Goal: Task Accomplishment & Management: Use online tool/utility

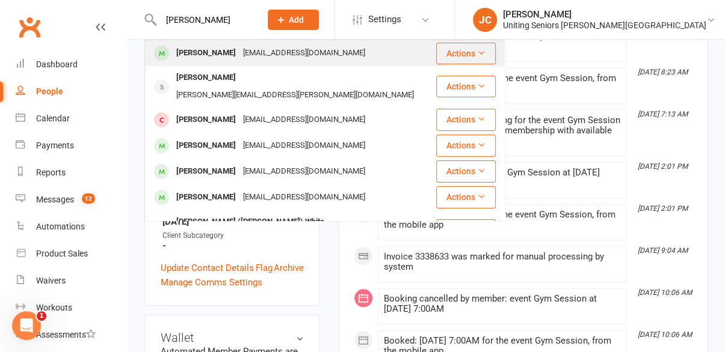
type input "[PERSON_NAME]"
click at [244, 49] on div "[EMAIL_ADDRESS][DOMAIN_NAME]" at bounding box center [303, 52] width 129 height 17
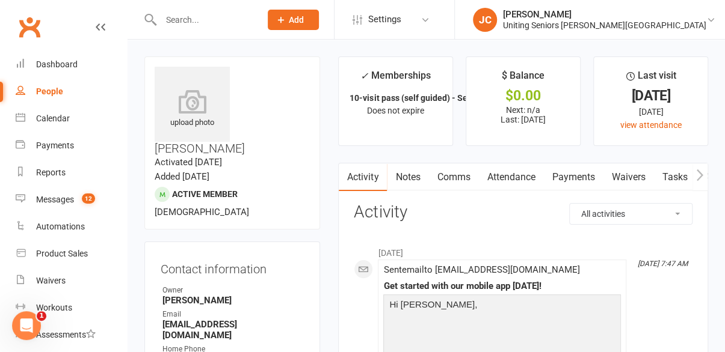
click at [513, 169] on link "Attendance" at bounding box center [510, 178] width 65 height 28
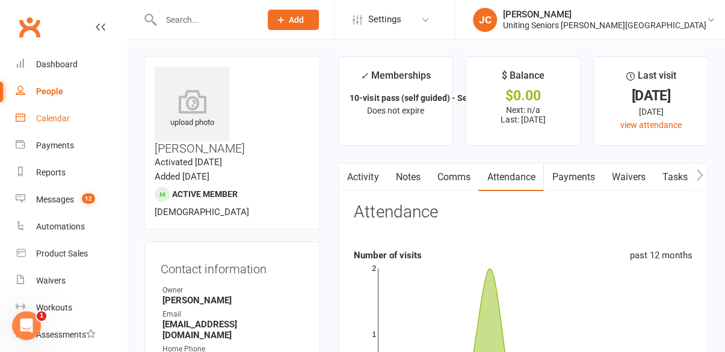
click at [61, 117] on div "Calendar" at bounding box center [53, 119] width 34 height 10
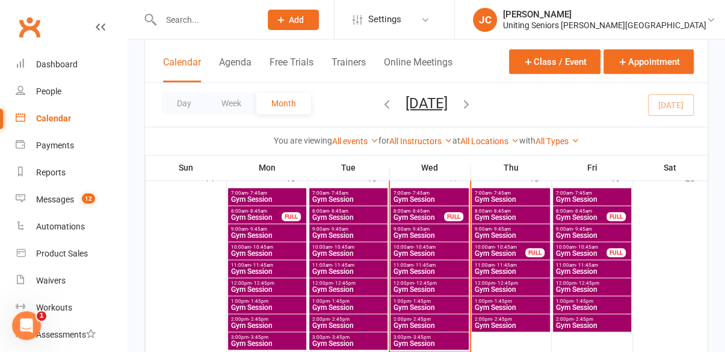
scroll to position [455, 0]
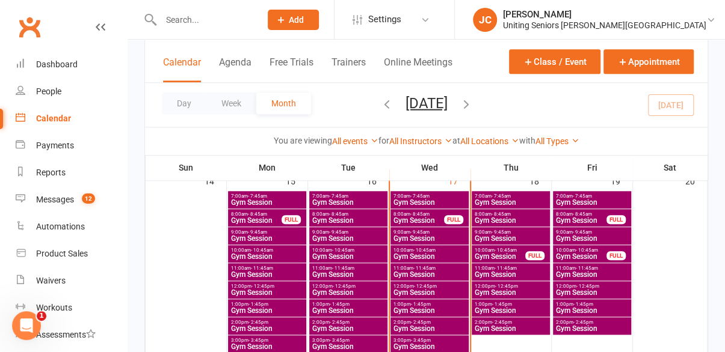
click at [434, 201] on span "Gym Session" at bounding box center [429, 202] width 73 height 7
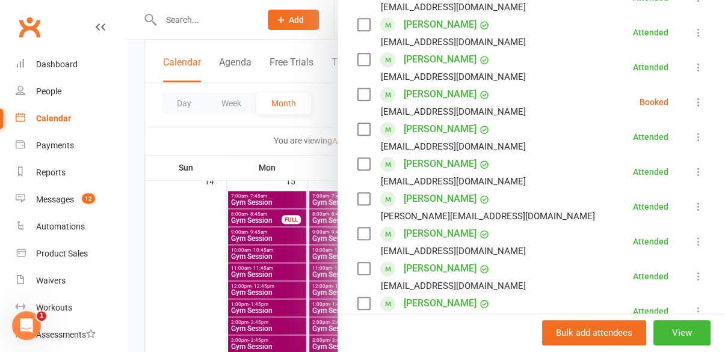
scroll to position [387, 0]
click at [692, 96] on icon at bounding box center [698, 102] width 12 height 12
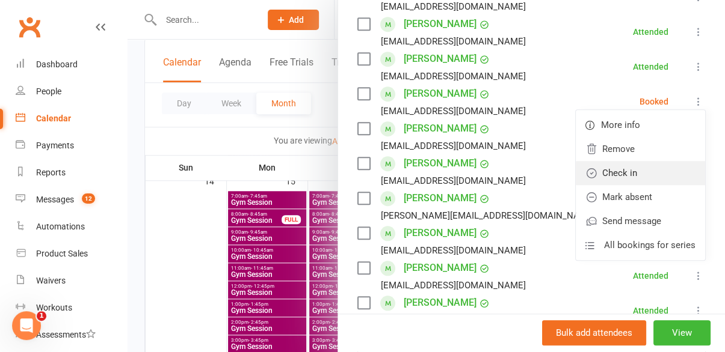
click at [651, 161] on link "Check in" at bounding box center [639, 173] width 129 height 24
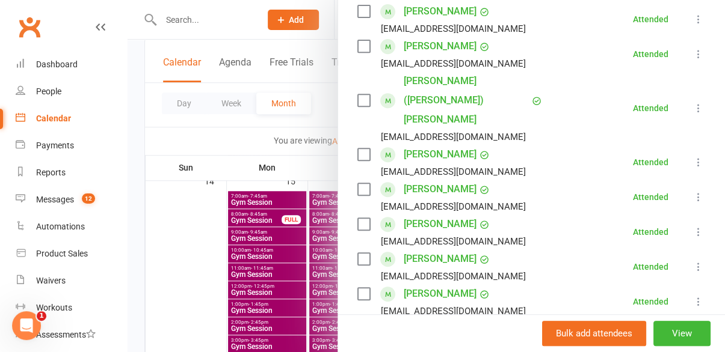
scroll to position [179, 0]
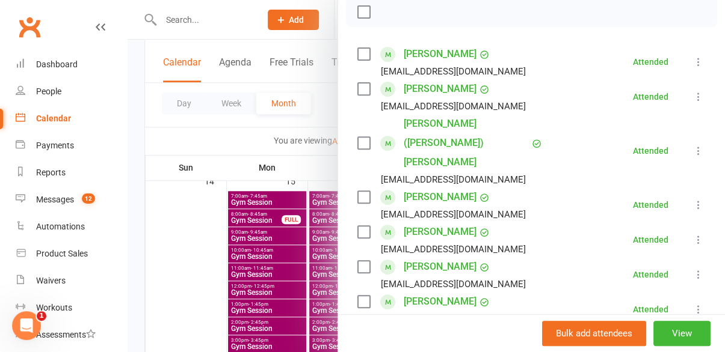
click at [260, 34] on div at bounding box center [425, 176] width 597 height 352
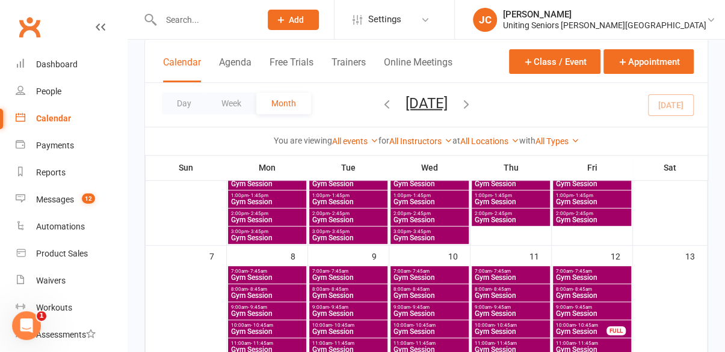
scroll to position [197, 0]
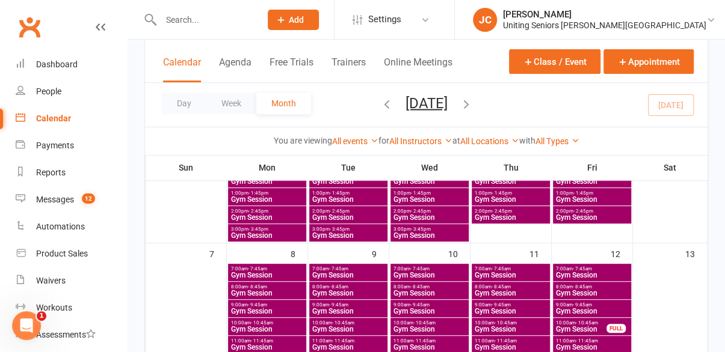
click at [63, 3] on nav "Clubworx Dashboard People Calendar Payments Reports Messages 12 Automations Pro…" at bounding box center [63, 179] width 127 height 352
